Goal: Task Accomplishment & Management: Manage account settings

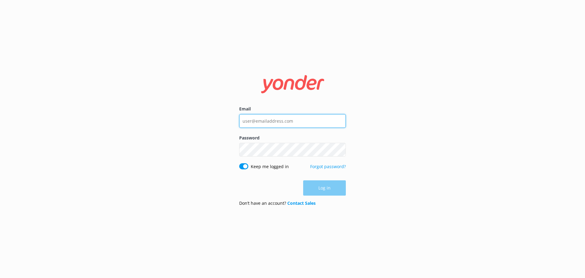
type input "[EMAIL_ADDRESS][DOMAIN_NAME]"
click at [334, 190] on div "Log in" at bounding box center [292, 187] width 107 height 15
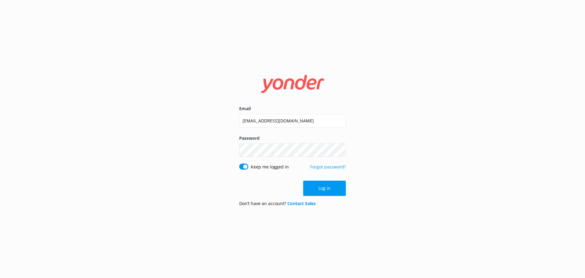
drag, startPoint x: 329, startPoint y: 187, endPoint x: 332, endPoint y: 187, distance: 3.1
click at [330, 187] on button "Log in" at bounding box center [324, 187] width 43 height 15
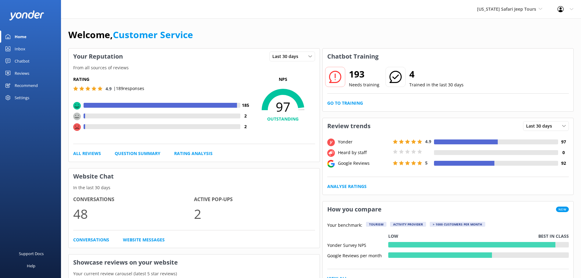
drag, startPoint x: 15, startPoint y: 47, endPoint x: 46, endPoint y: 51, distance: 31.6
click at [15, 47] on div "Inbox" at bounding box center [20, 49] width 11 height 12
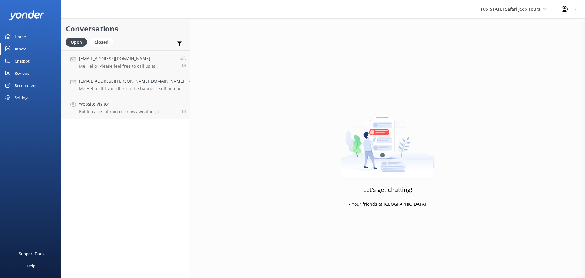
click at [23, 59] on div "Chatbot" at bounding box center [22, 61] width 15 height 12
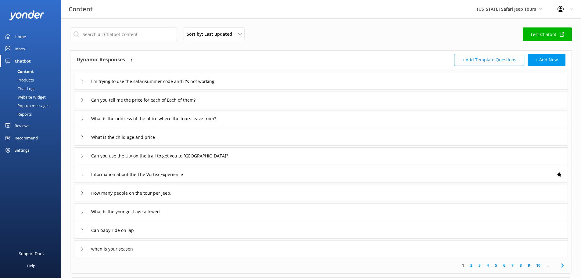
click at [19, 127] on div "Reviews" at bounding box center [22, 125] width 15 height 12
